Goal: Check status: Check status

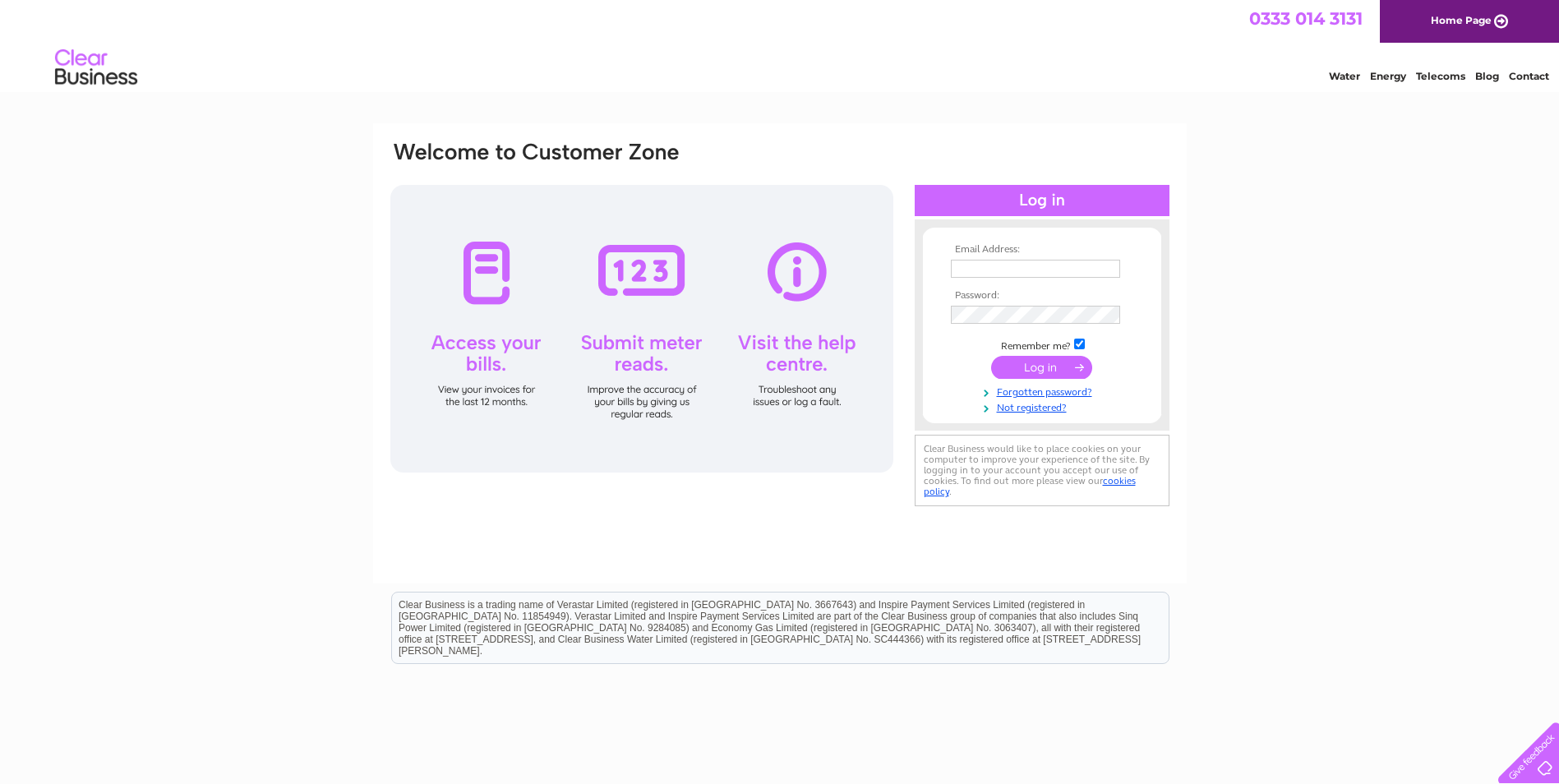
type input "enquire@bluedotautos.co.uk"
click at [1052, 370] on input "submit" at bounding box center [1042, 367] width 101 height 23
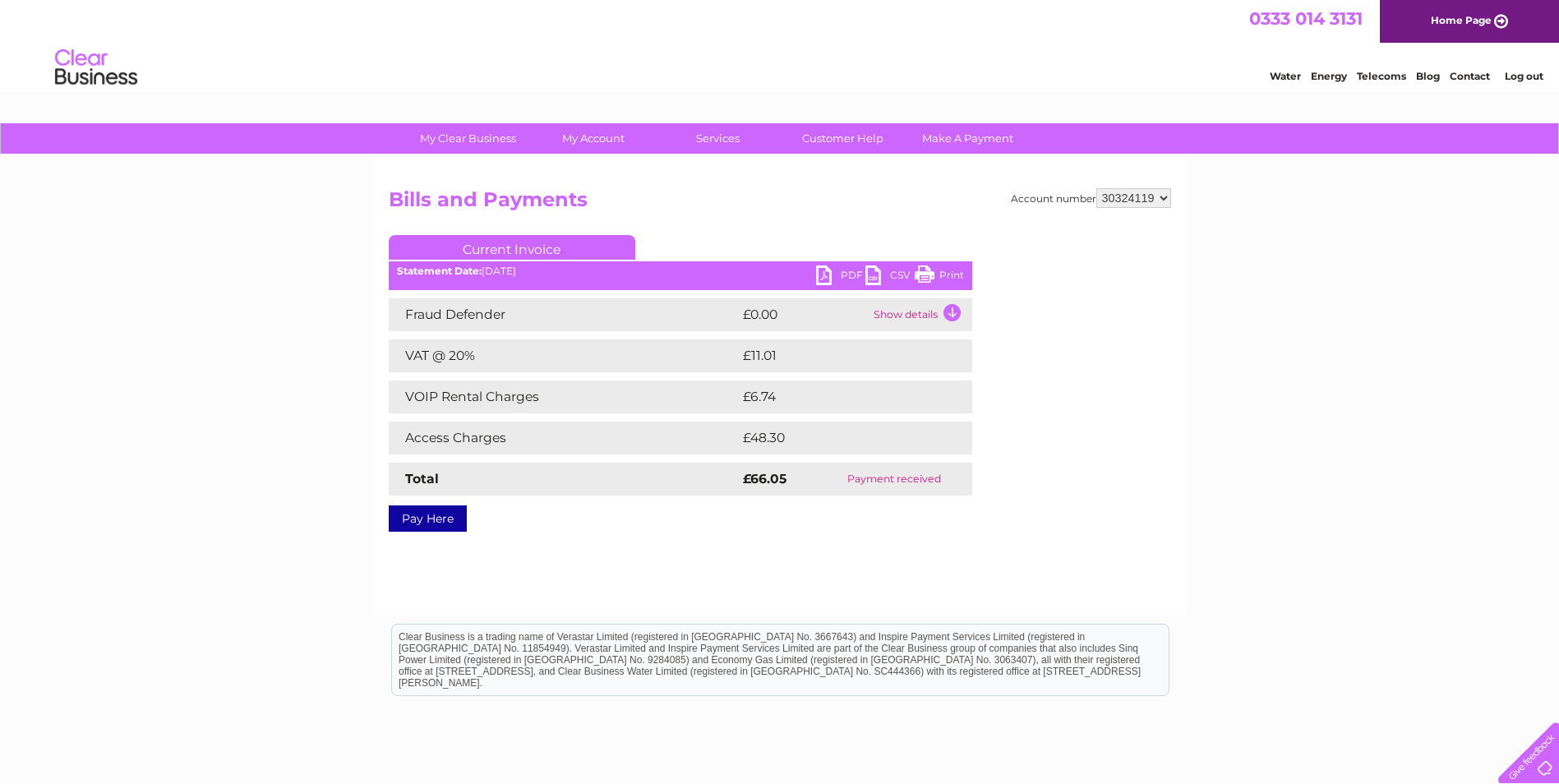
drag, startPoint x: 1101, startPoint y: 195, endPoint x: 1133, endPoint y: 195, distance: 32.0
click at [1131, 195] on select "30324119" at bounding box center [1133, 198] width 75 height 19
click at [1166, 200] on select "30324119" at bounding box center [1133, 198] width 75 height 19
drag, startPoint x: 1116, startPoint y: 200, endPoint x: 1160, endPoint y: 195, distance: 44.3
click at [1160, 195] on select "30324119" at bounding box center [1133, 198] width 75 height 19
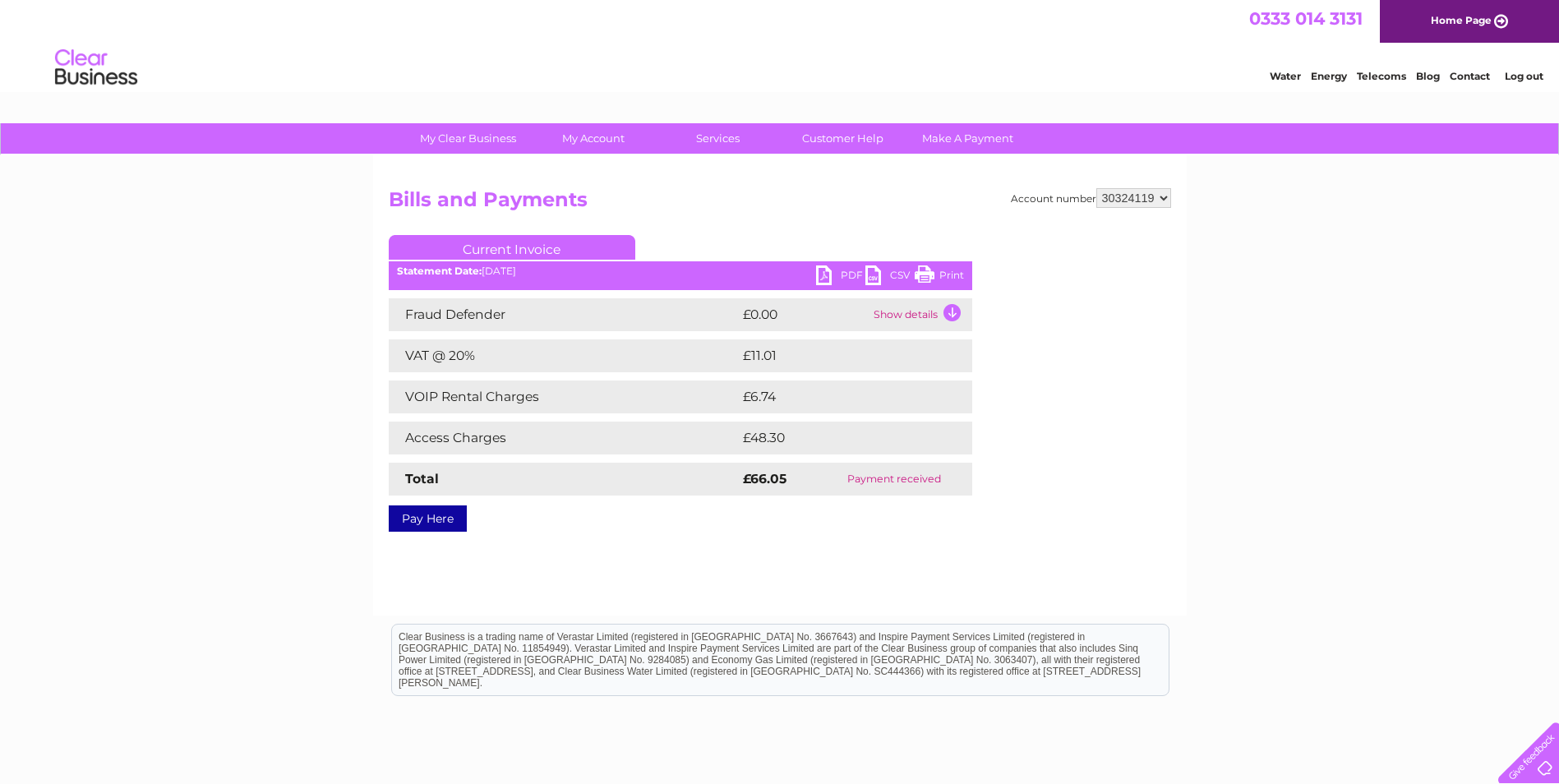
drag, startPoint x: 1131, startPoint y: 199, endPoint x: 1107, endPoint y: 204, distance: 24.5
click at [1107, 204] on select "30324119" at bounding box center [1133, 198] width 75 height 19
click at [1097, 188] on select "30324119" at bounding box center [1133, 198] width 75 height 19
